Goal: Browse casually: Explore the website without a specific task or goal

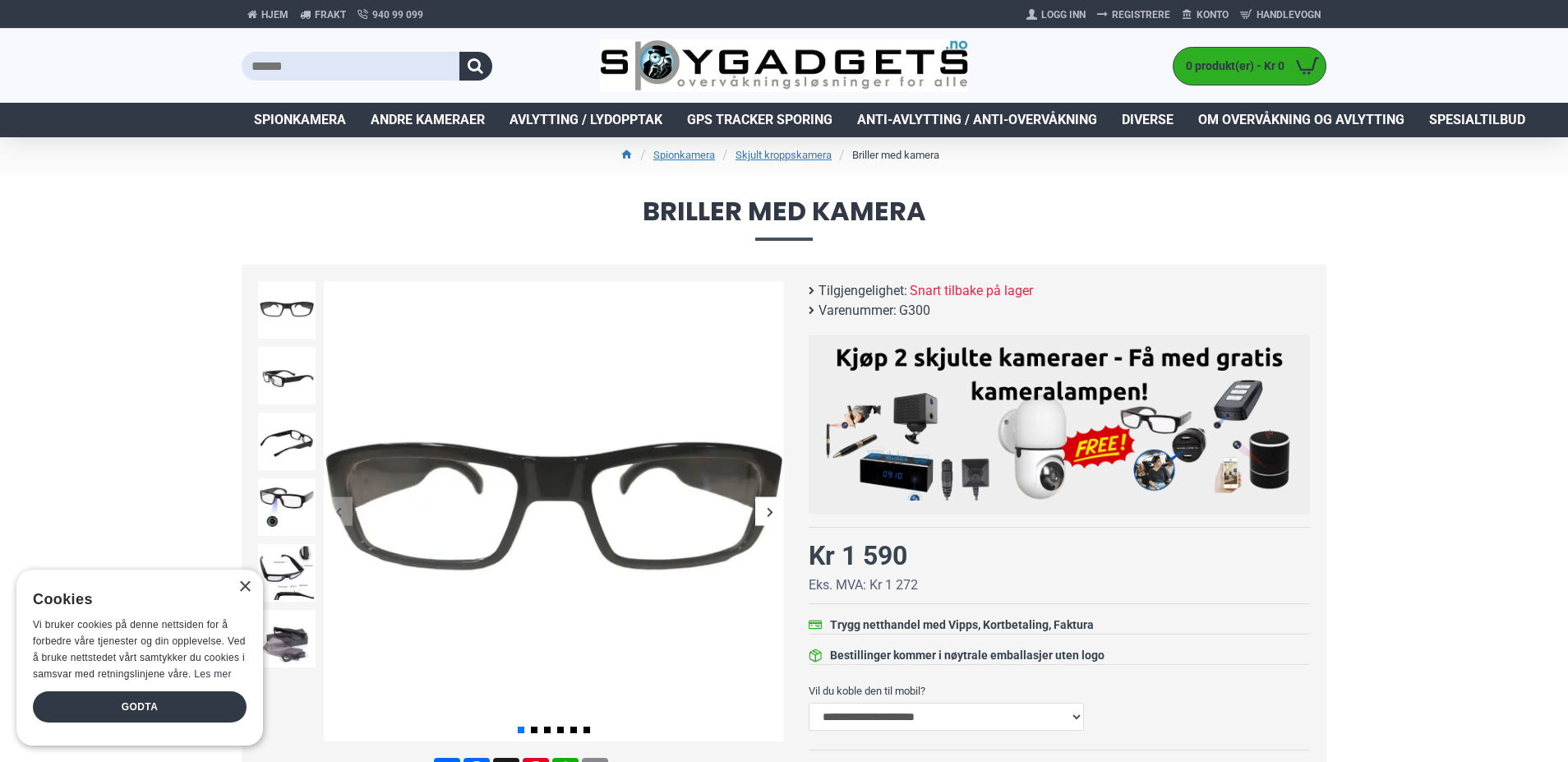
scroll to position [98, 0]
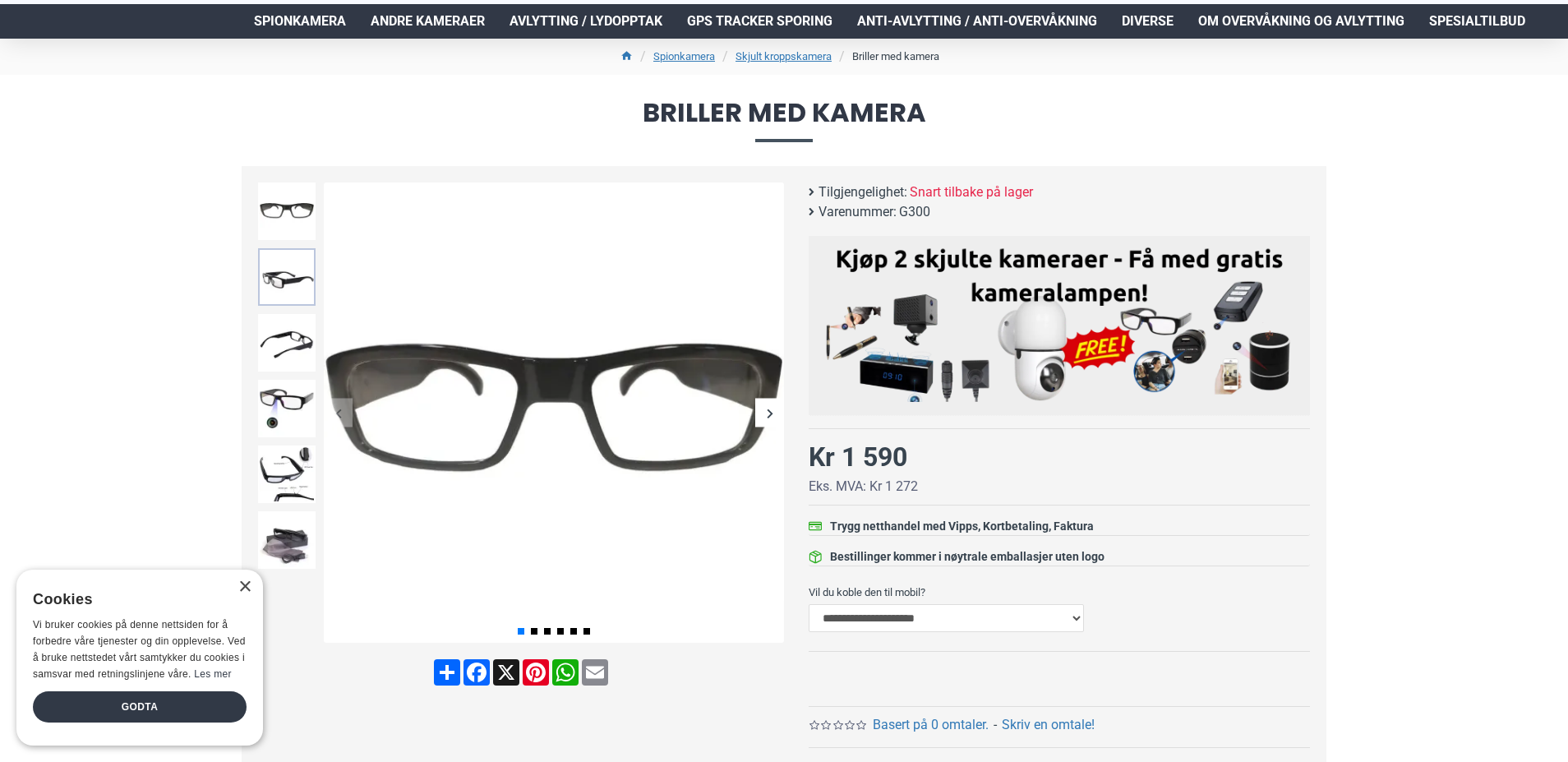
click at [282, 263] on img at bounding box center [287, 277] width 58 height 58
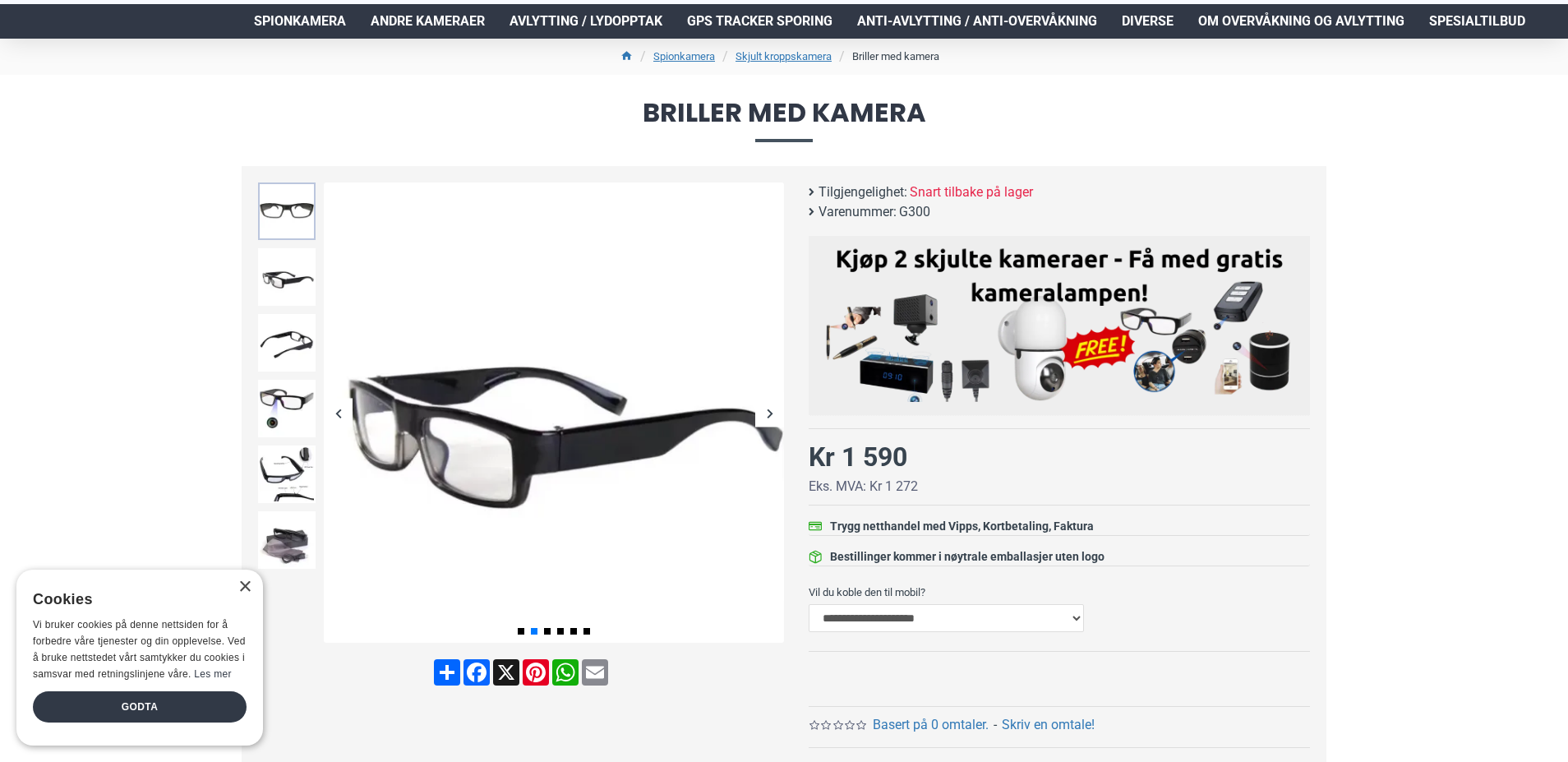
click at [276, 232] on img at bounding box center [287, 212] width 58 height 58
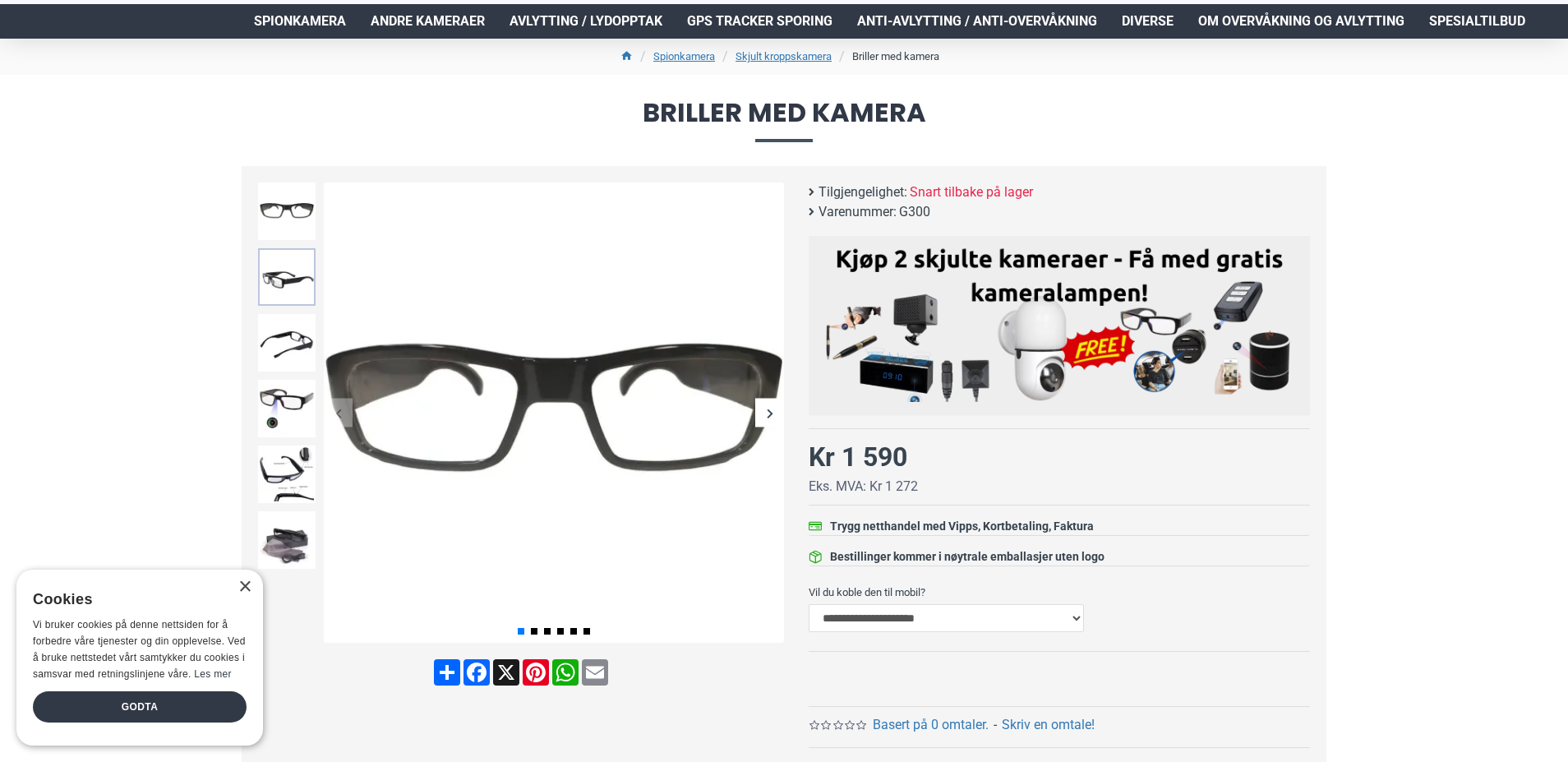
click at [290, 279] on img at bounding box center [287, 277] width 58 height 58
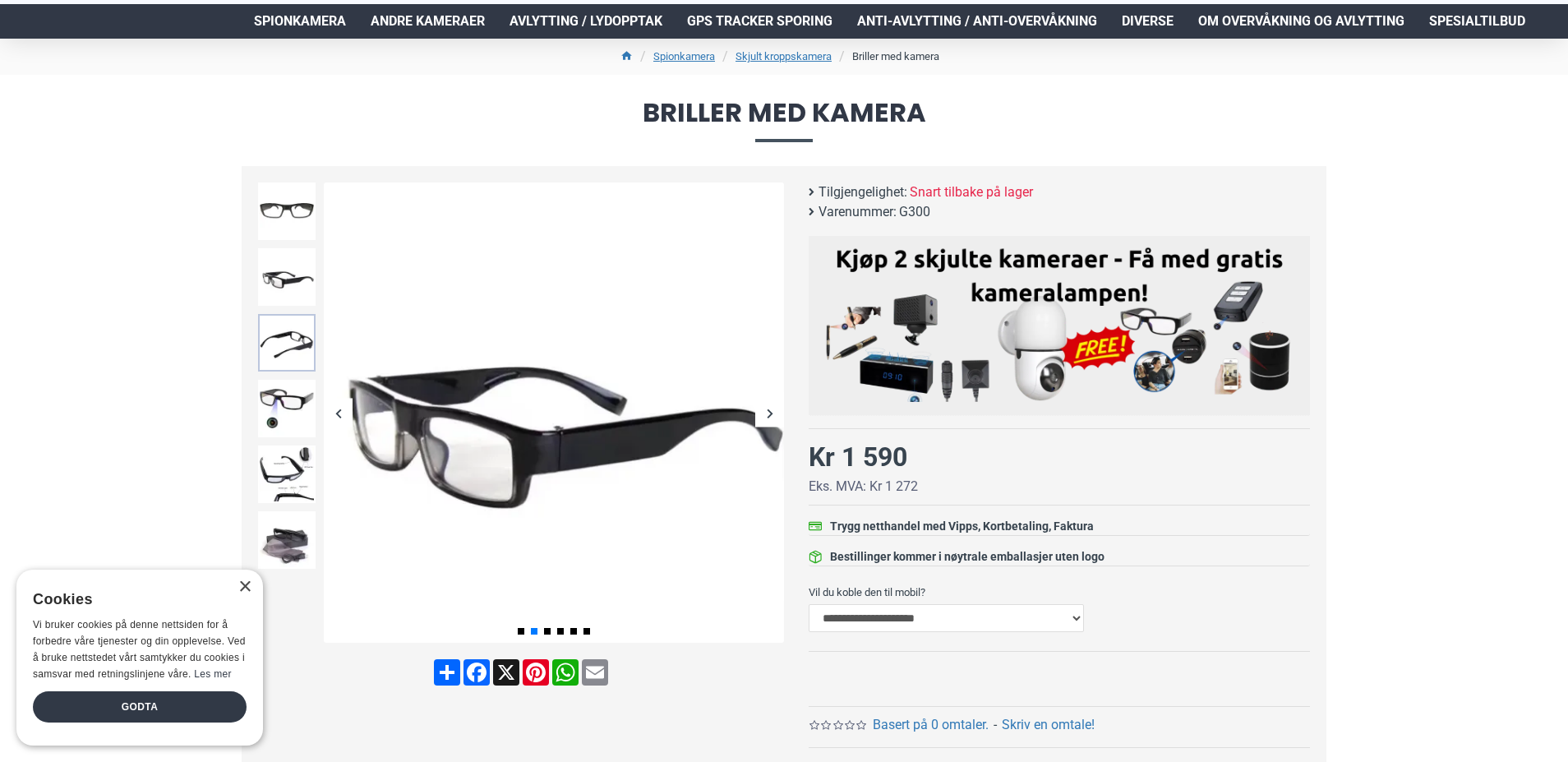
click at [290, 362] on img at bounding box center [287, 343] width 58 height 58
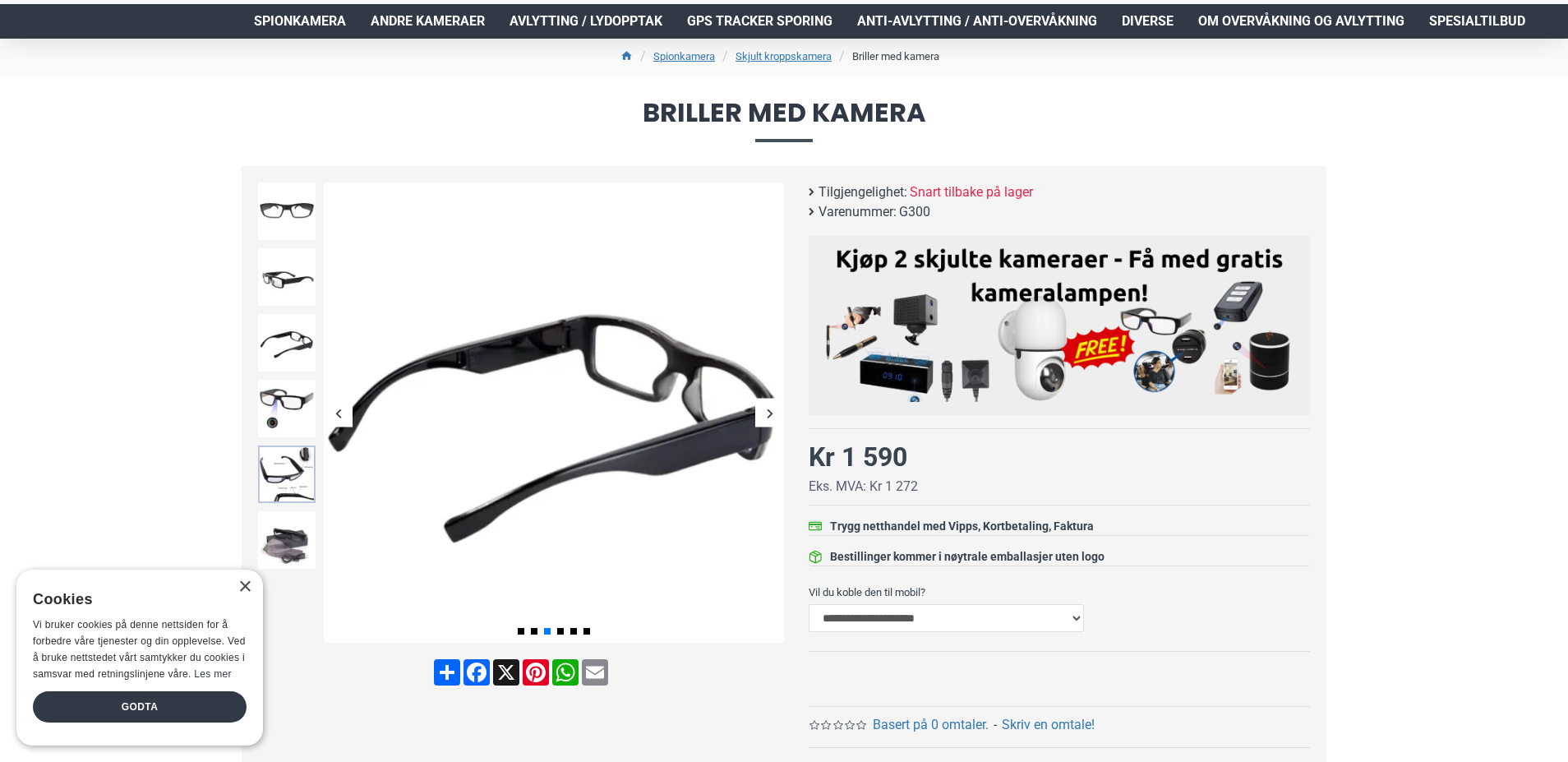
click at [279, 475] on img at bounding box center [287, 475] width 58 height 58
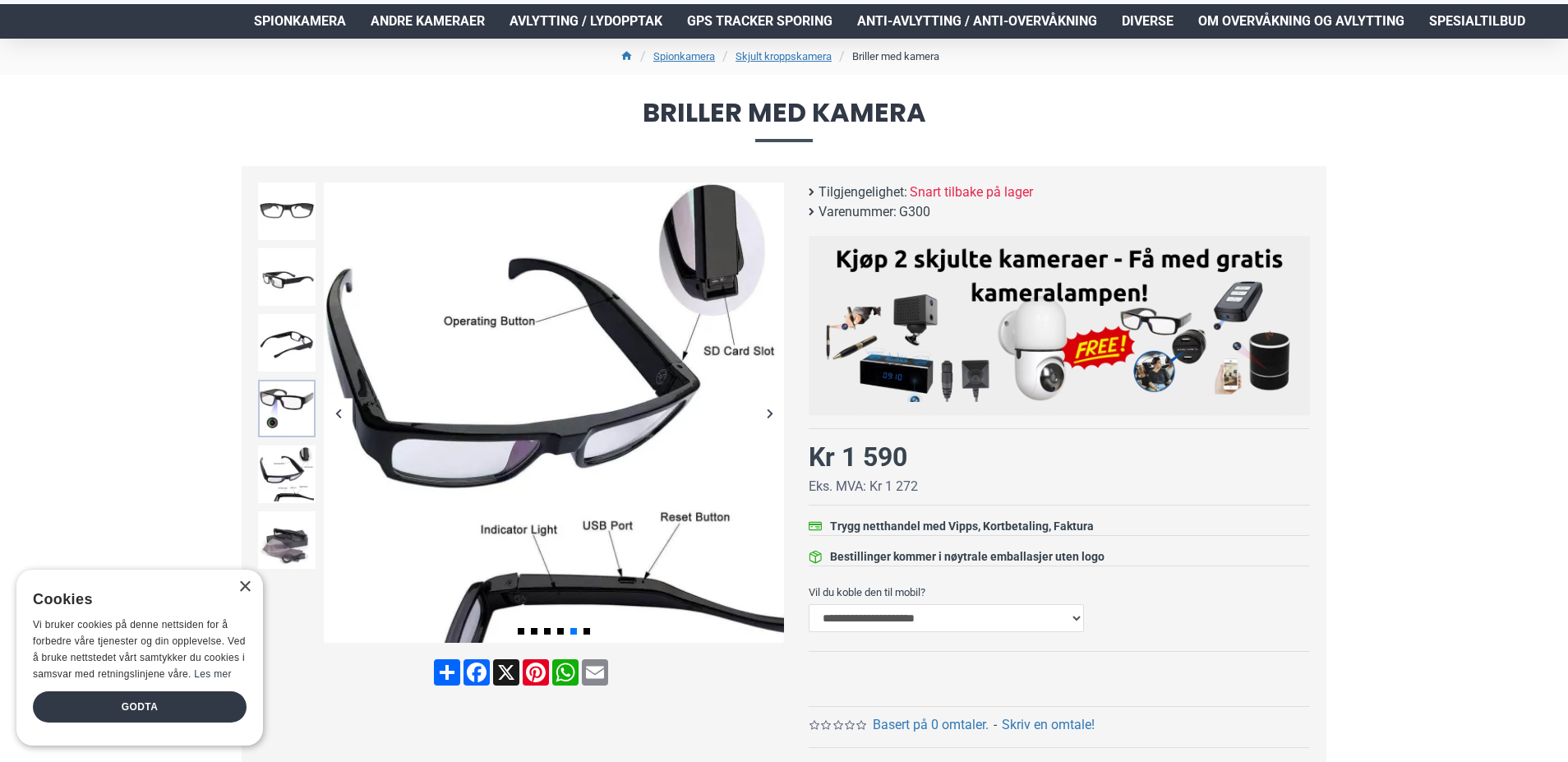
click at [278, 413] on img at bounding box center [287, 409] width 58 height 58
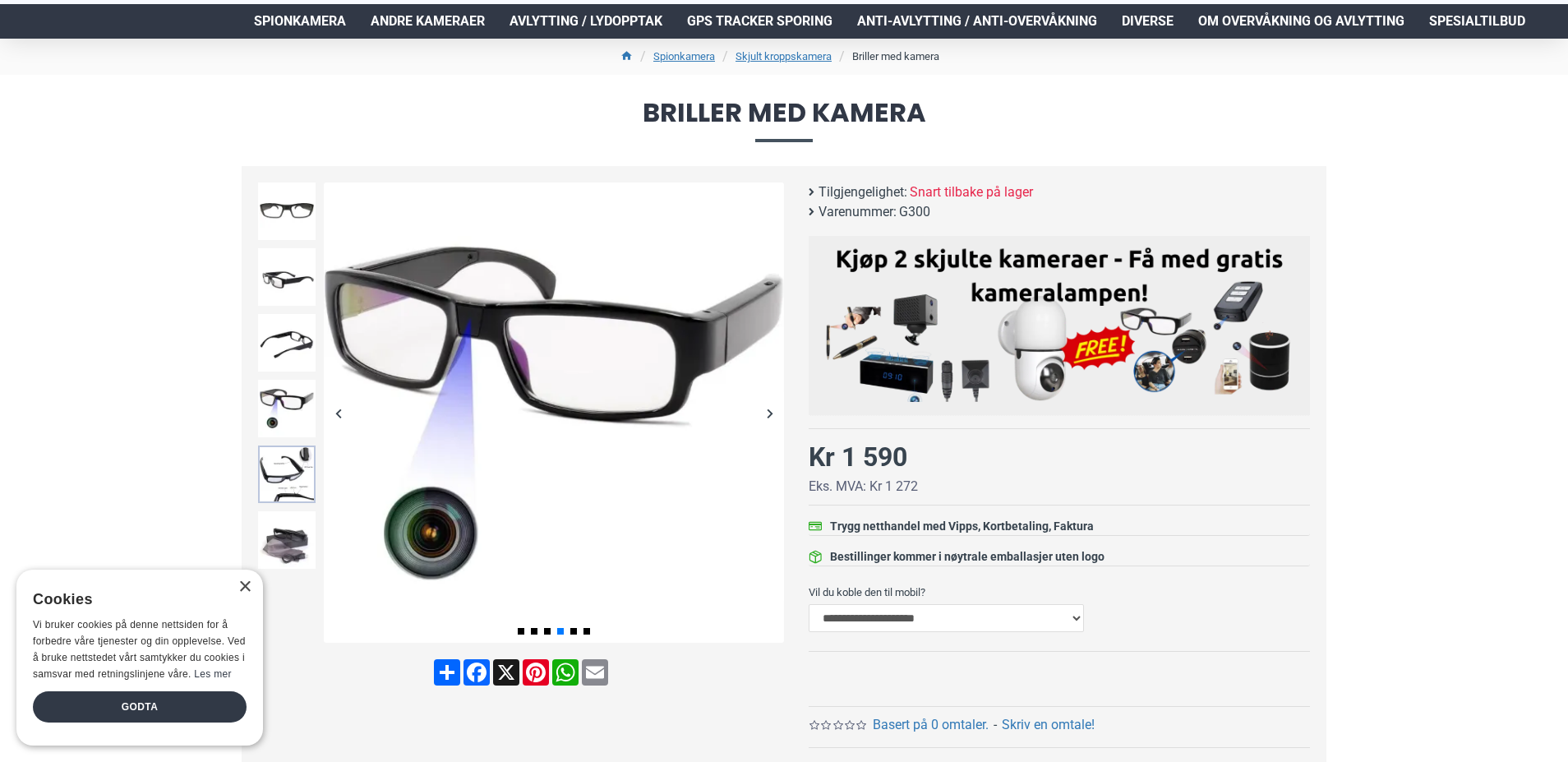
click at [292, 487] on img at bounding box center [287, 475] width 58 height 58
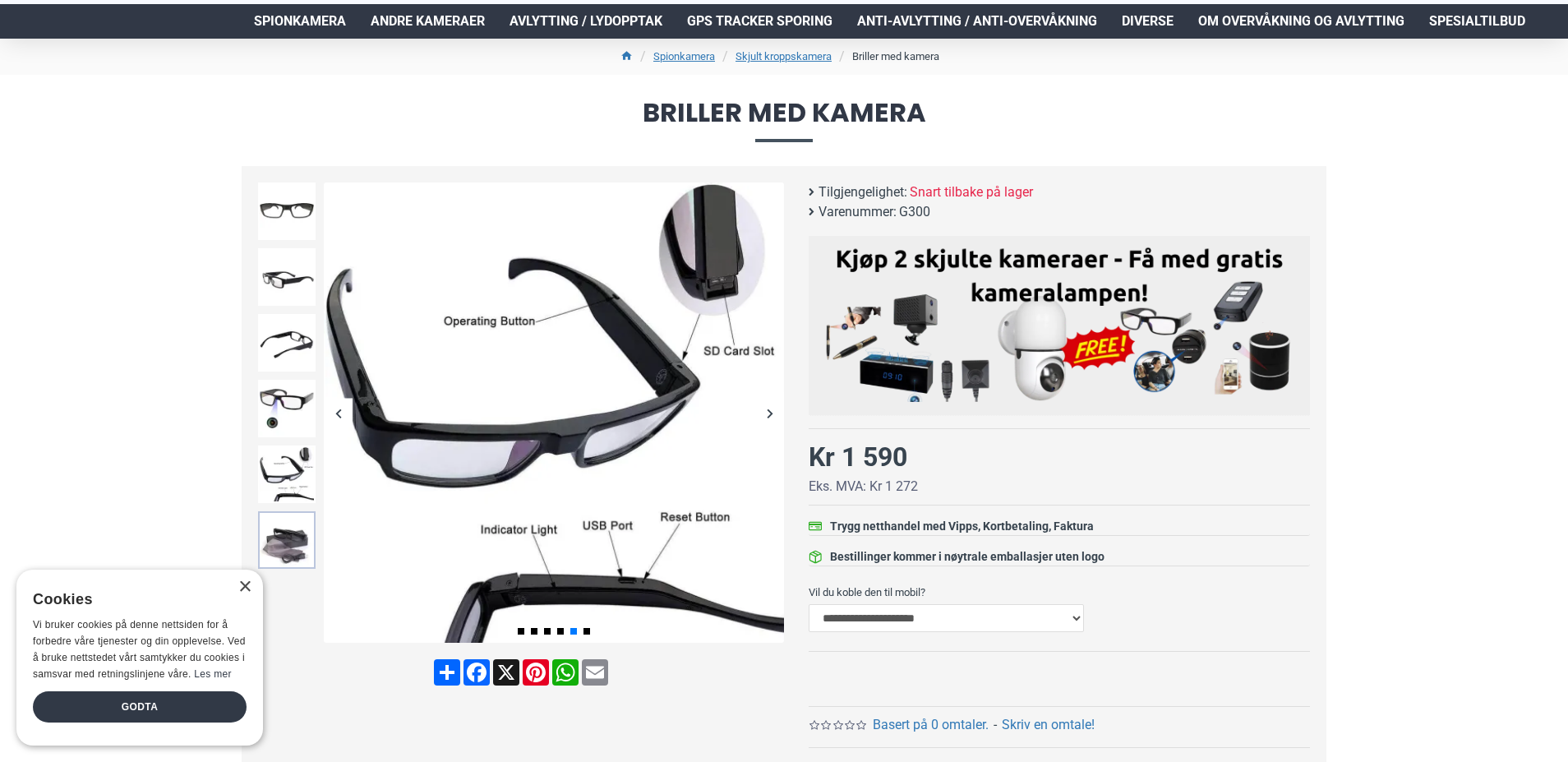
click at [297, 536] on img at bounding box center [287, 541] width 58 height 58
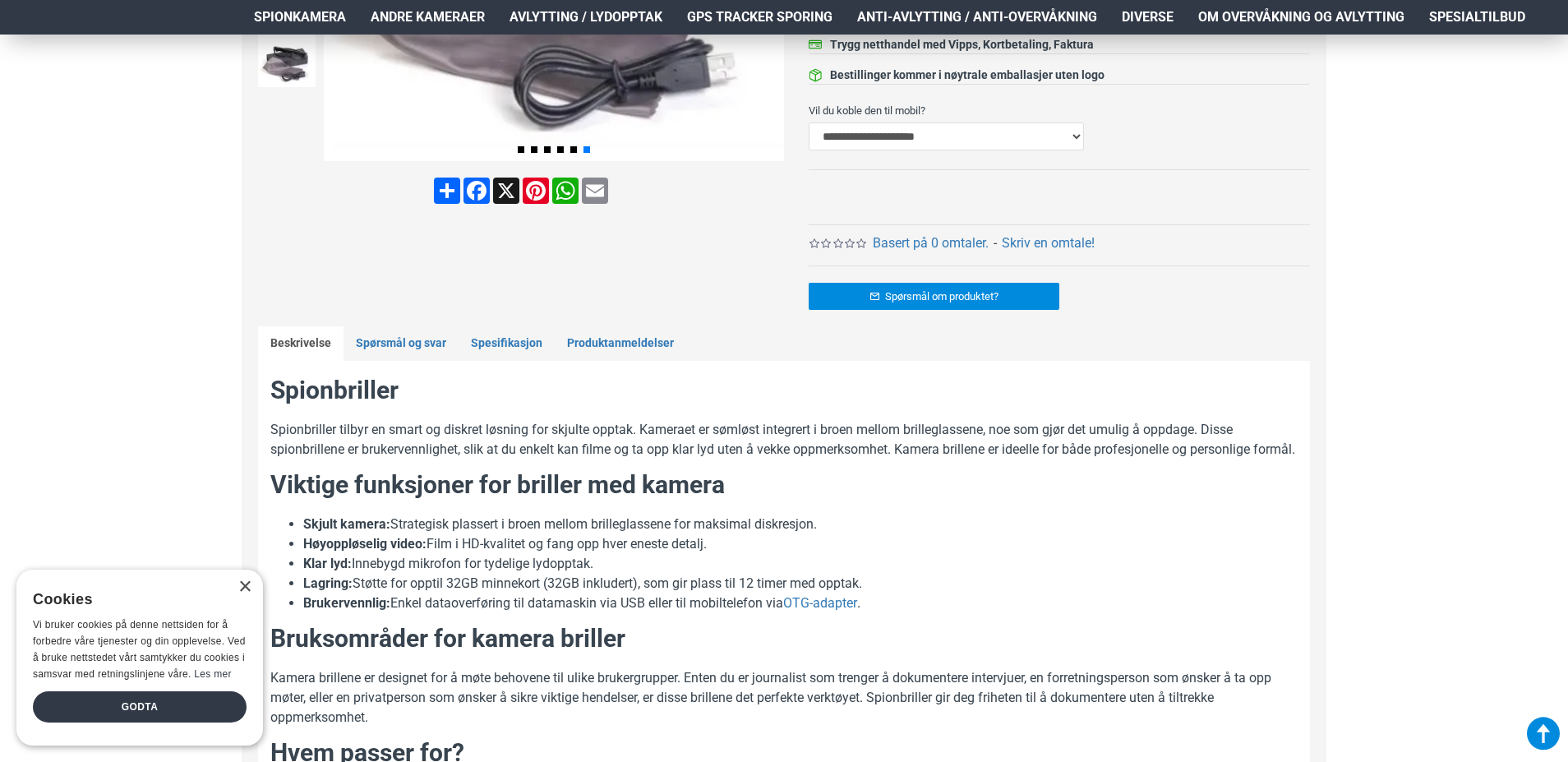
scroll to position [592, 0]
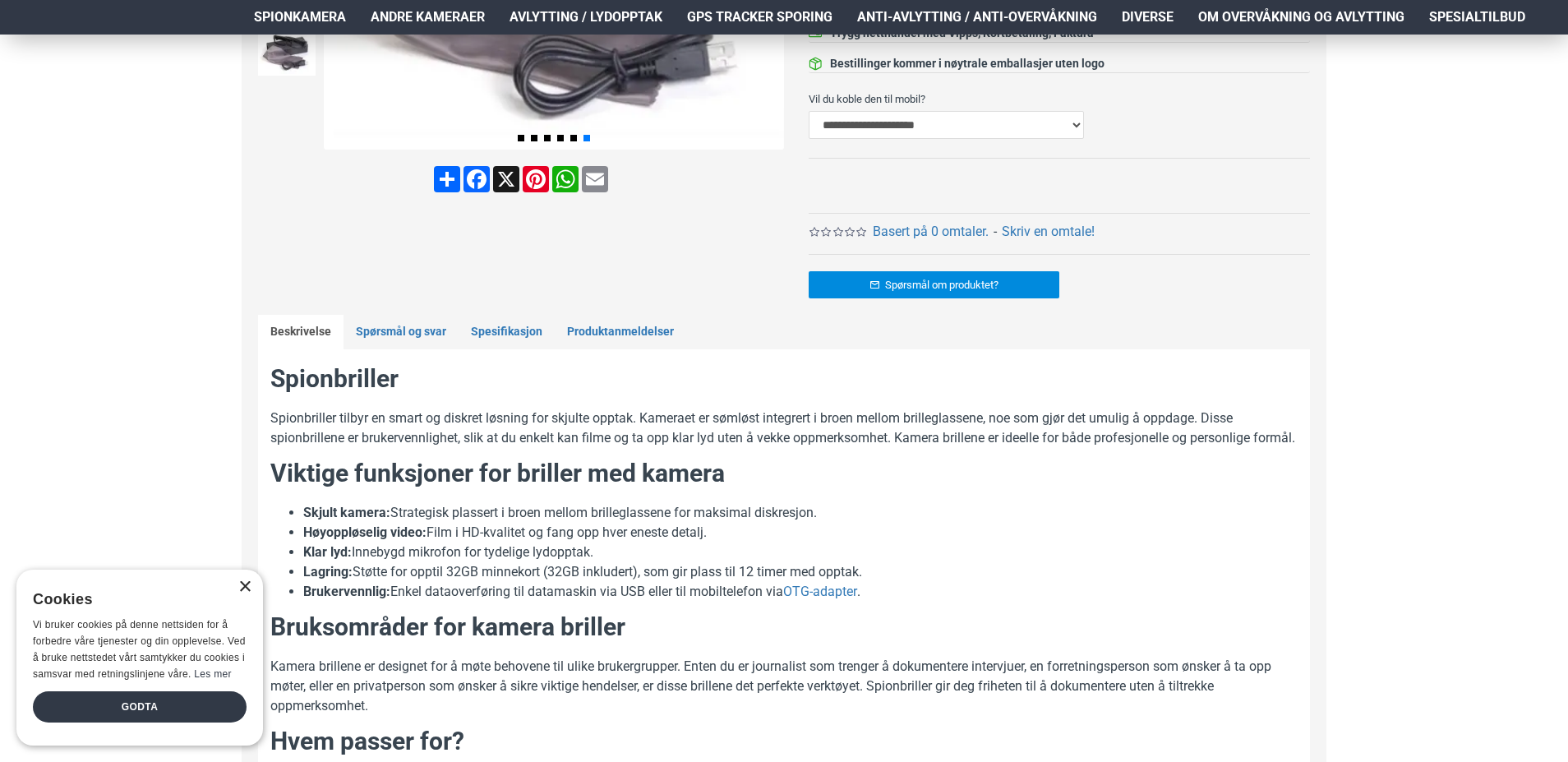
click at [248, 581] on div "×" at bounding box center [245, 587] width 12 height 12
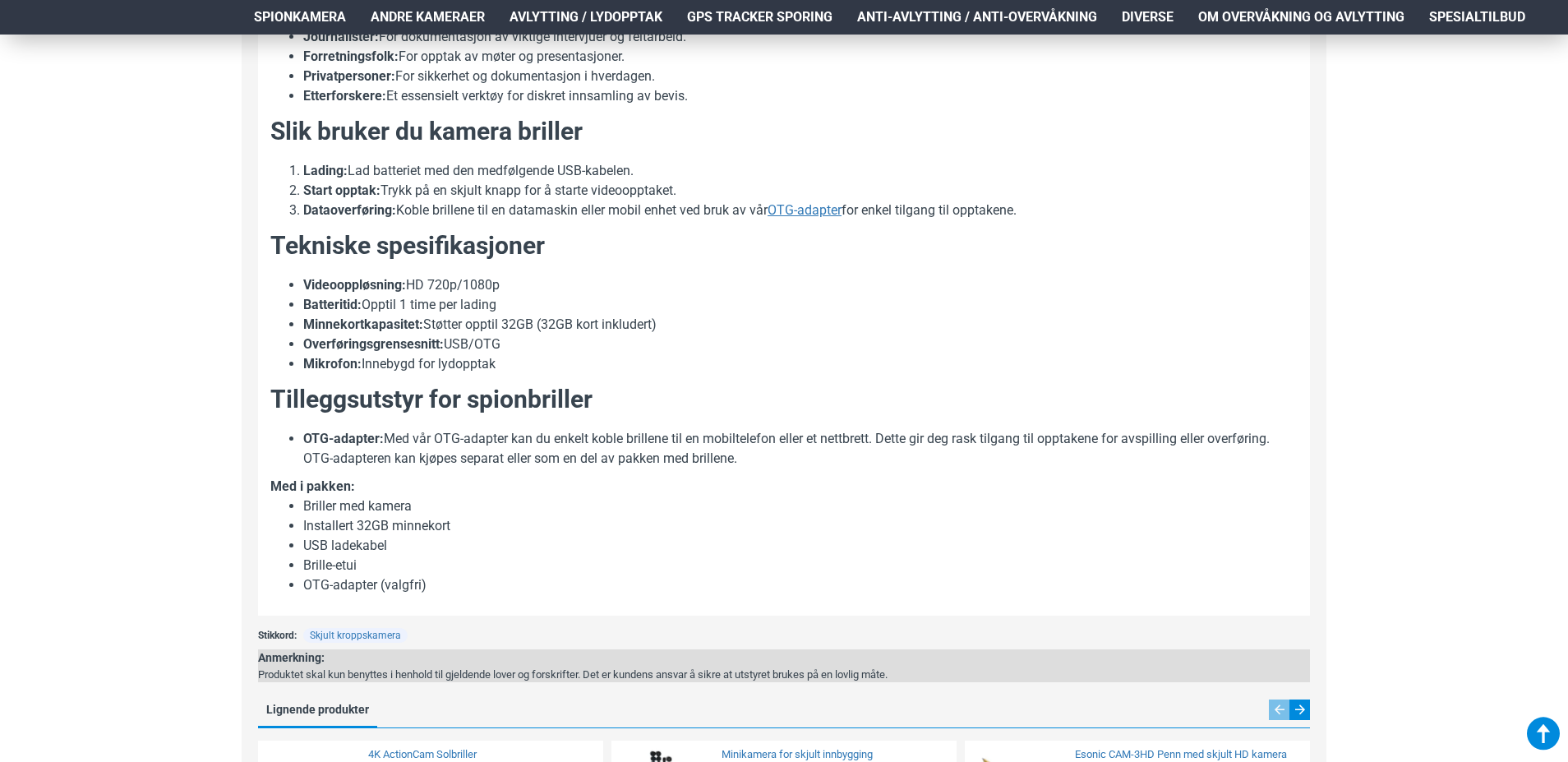
scroll to position [1382, 0]
